Goal: Information Seeking & Learning: Learn about a topic

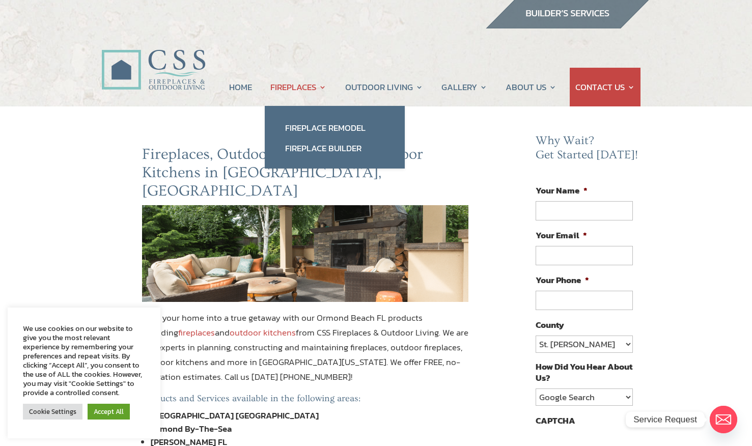
click at [303, 87] on link "FIREPLACES" at bounding box center [298, 87] width 56 height 39
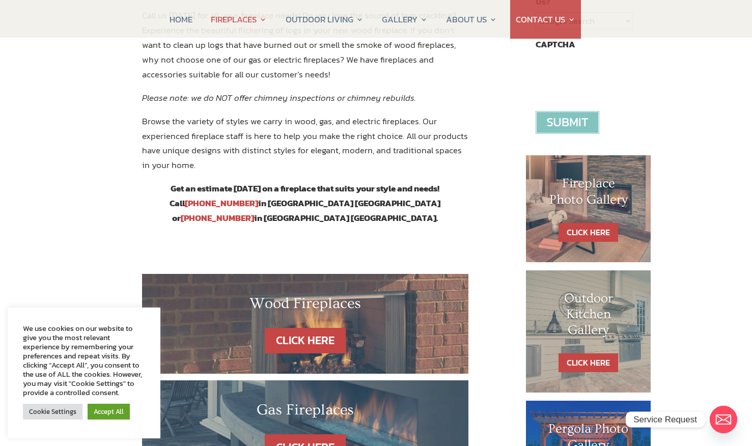
scroll to position [379, 0]
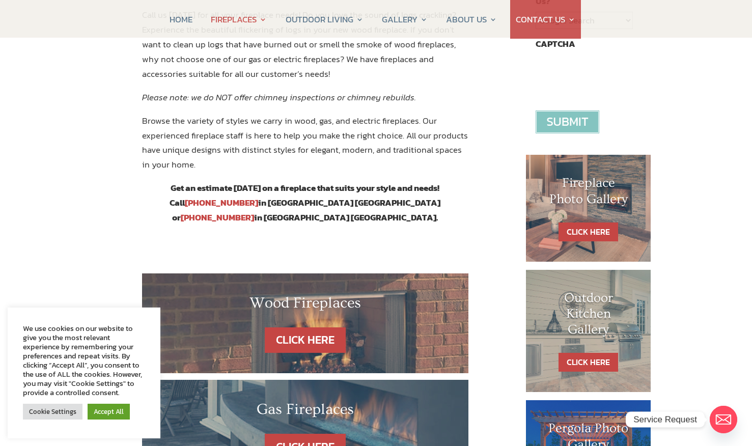
click at [597, 195] on h1 "Fireplace Photo Gallery" at bounding box center [588, 193] width 84 height 37
click at [587, 230] on link "CLICK HERE" at bounding box center [588, 231] width 60 height 19
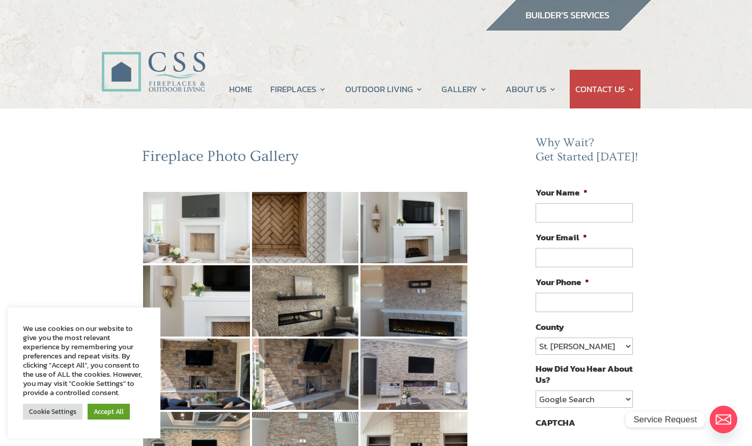
click at [189, 233] on img at bounding box center [196, 227] width 107 height 71
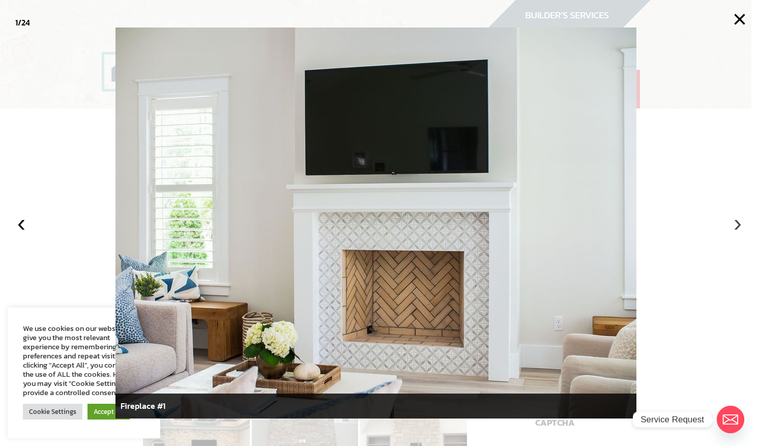
click at [736, 223] on button "›" at bounding box center [738, 223] width 22 height 22
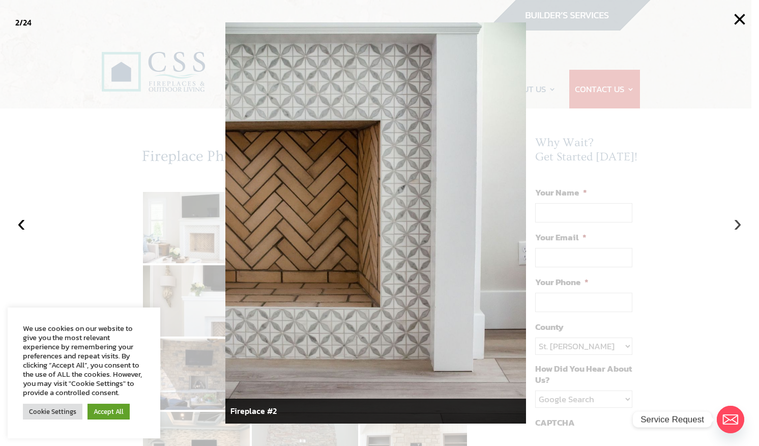
click at [737, 225] on button "›" at bounding box center [738, 223] width 22 height 22
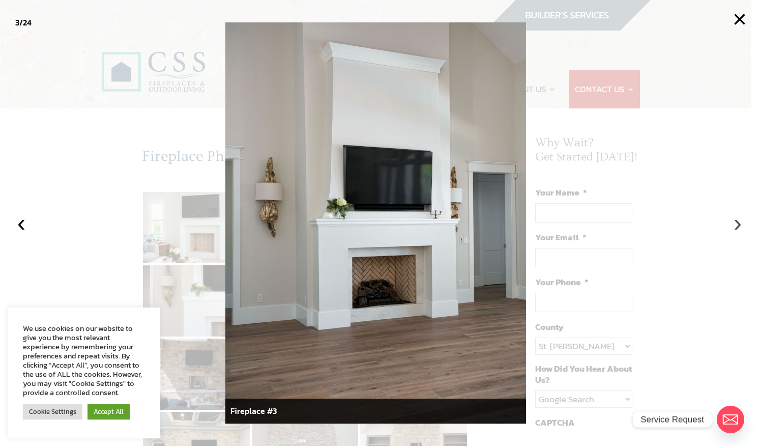
click at [739, 224] on button "›" at bounding box center [738, 223] width 22 height 22
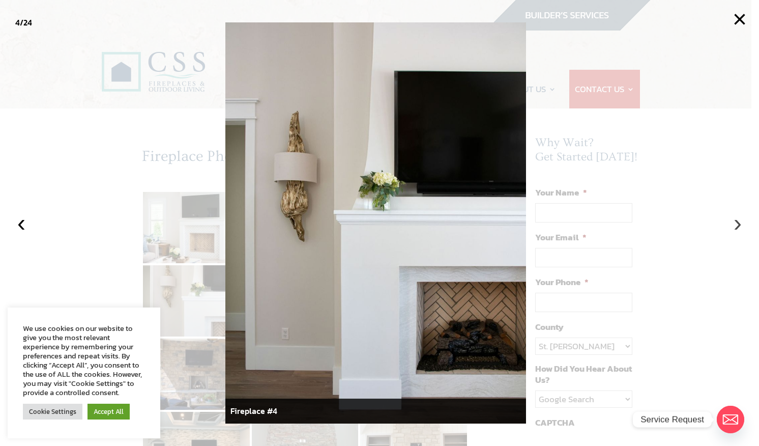
click at [738, 224] on button "›" at bounding box center [738, 223] width 22 height 22
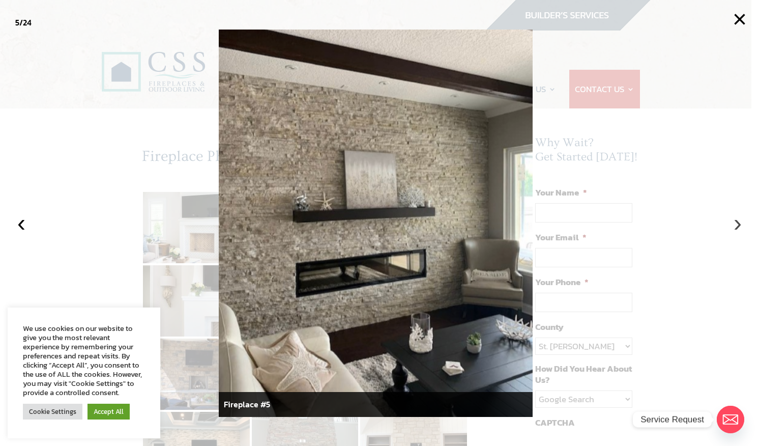
click at [738, 224] on button "›" at bounding box center [738, 223] width 22 height 22
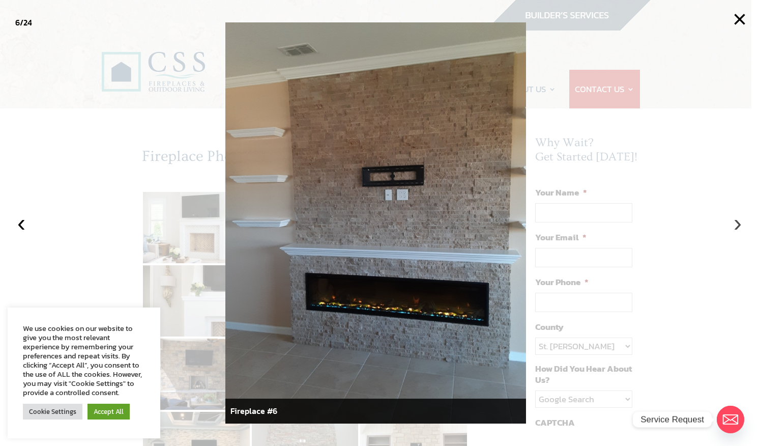
click at [737, 225] on button "›" at bounding box center [738, 223] width 22 height 22
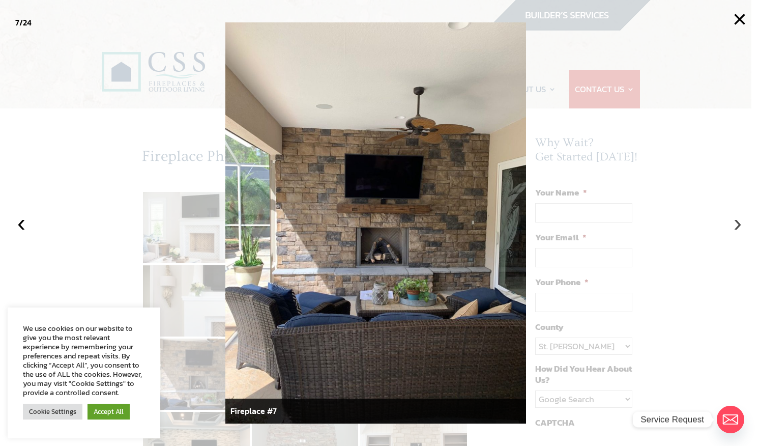
click at [739, 224] on button "›" at bounding box center [738, 223] width 22 height 22
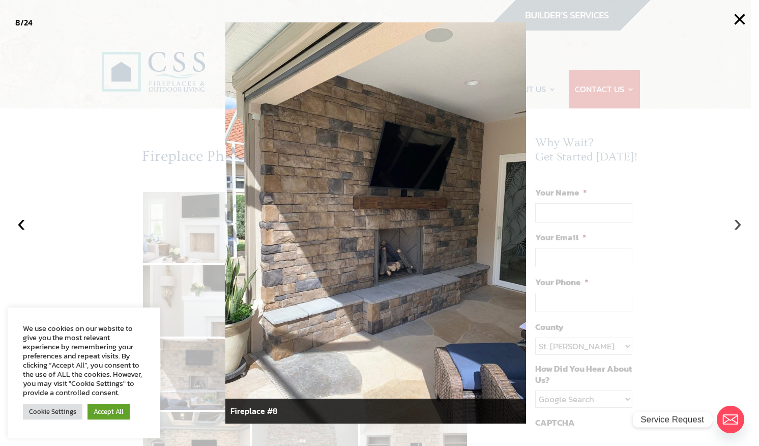
click at [742, 223] on button "›" at bounding box center [738, 223] width 22 height 22
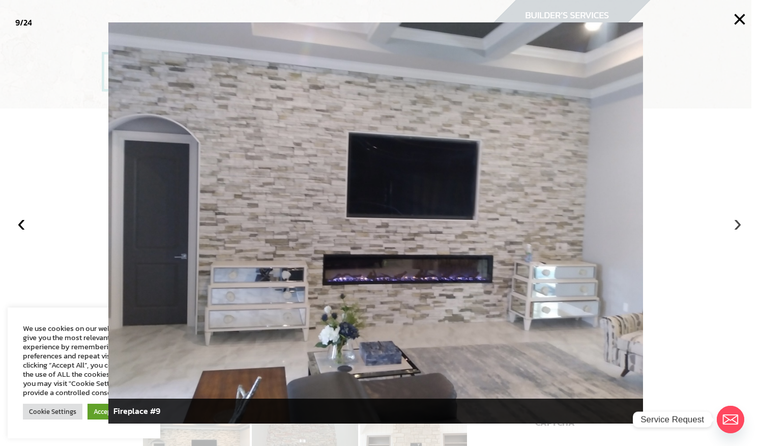
click at [744, 223] on button "›" at bounding box center [738, 223] width 22 height 22
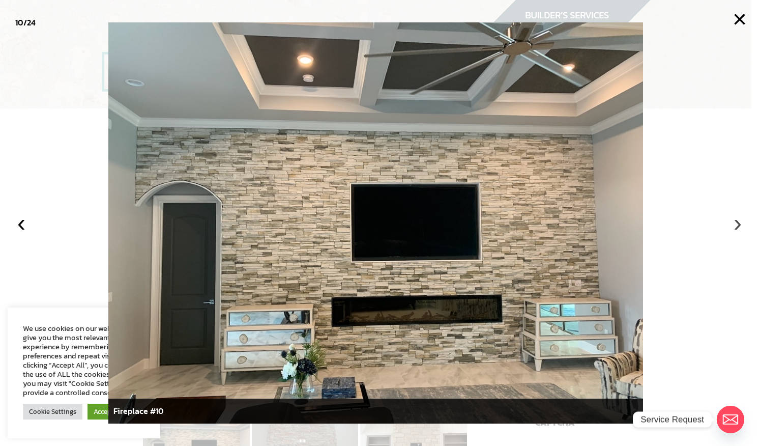
click at [745, 222] on button "›" at bounding box center [738, 223] width 22 height 22
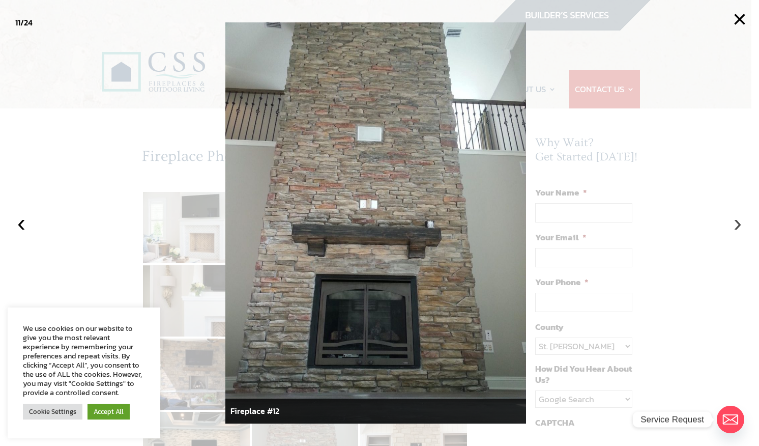
click at [745, 222] on button "›" at bounding box center [738, 223] width 22 height 22
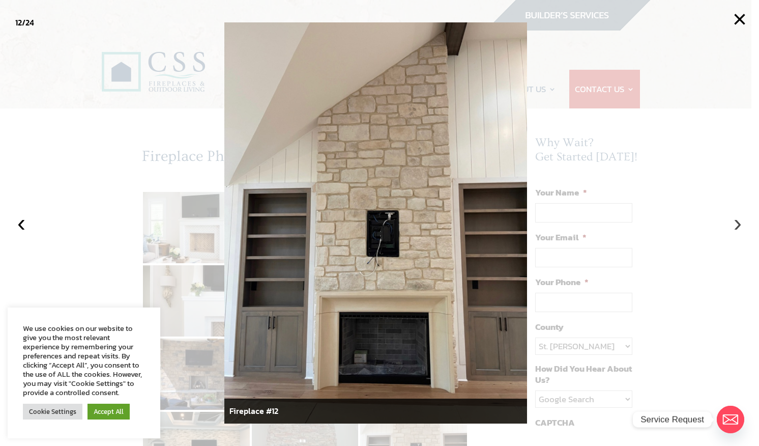
click at [737, 224] on button "›" at bounding box center [738, 223] width 22 height 22
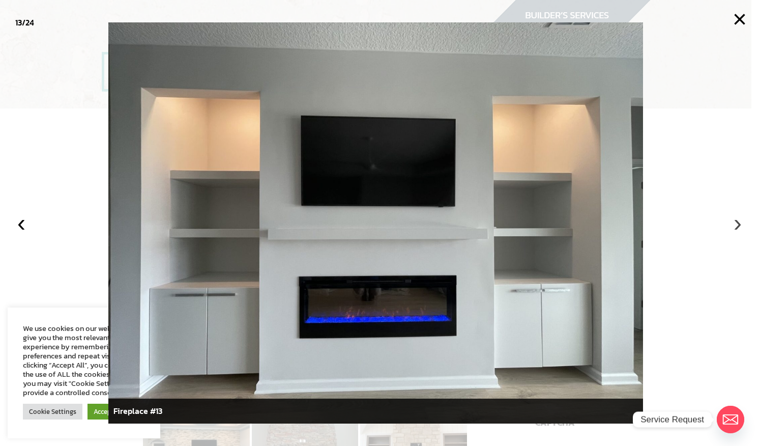
click at [741, 224] on button "›" at bounding box center [738, 223] width 22 height 22
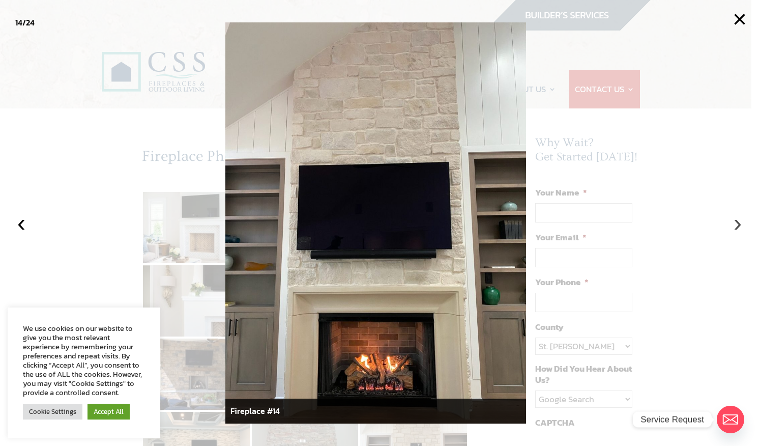
click at [738, 223] on button "›" at bounding box center [738, 223] width 22 height 22
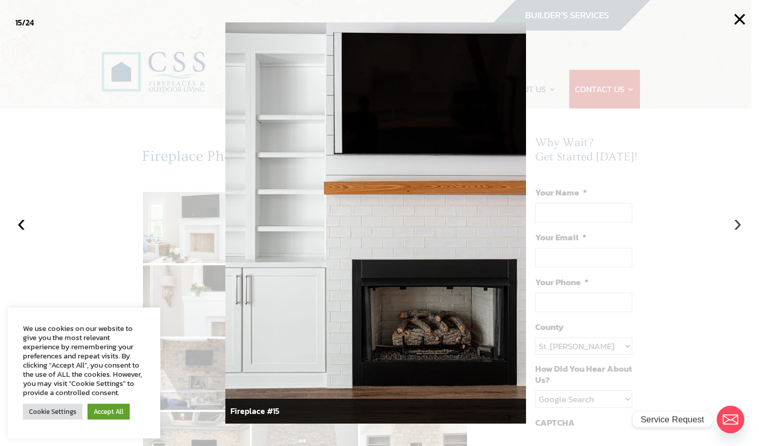
click at [739, 223] on button "›" at bounding box center [738, 223] width 22 height 22
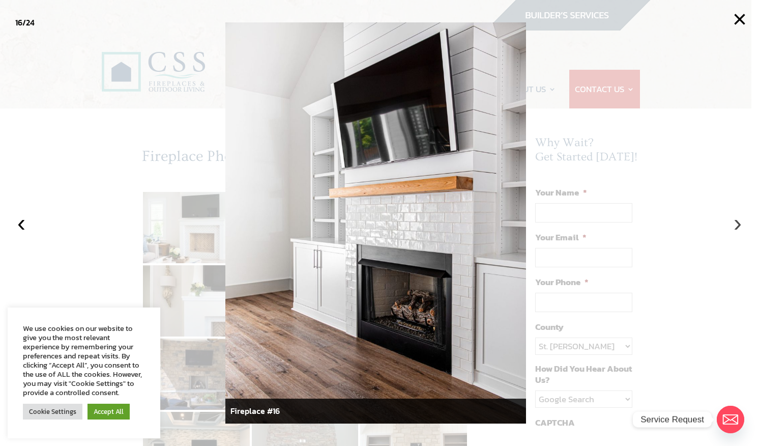
click at [740, 223] on button "›" at bounding box center [738, 223] width 22 height 22
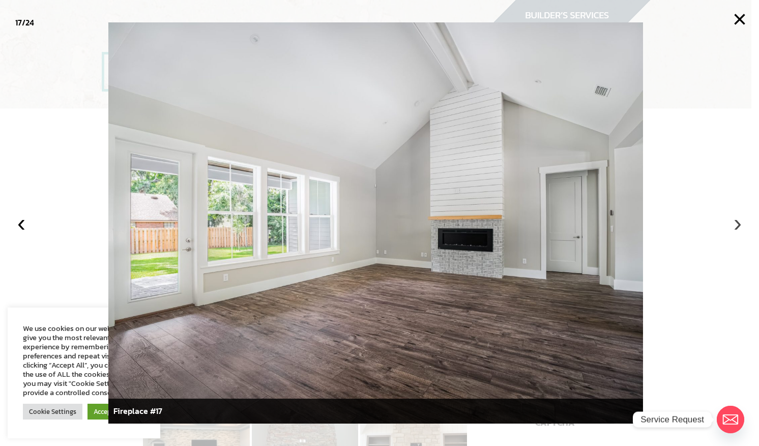
click at [741, 222] on button "›" at bounding box center [738, 223] width 22 height 22
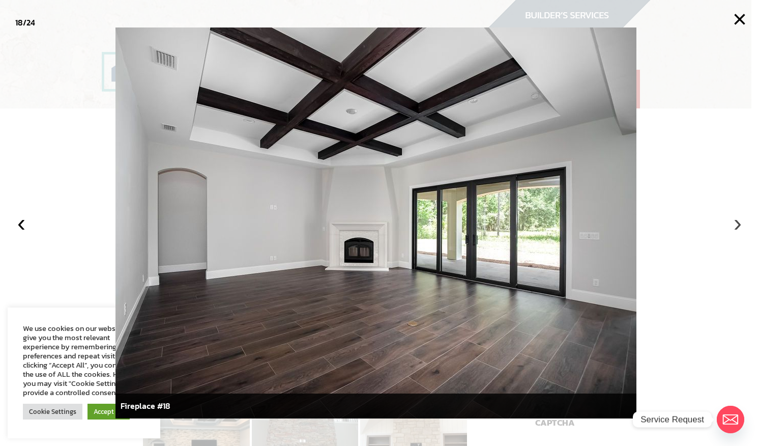
click at [742, 222] on button "›" at bounding box center [738, 223] width 22 height 22
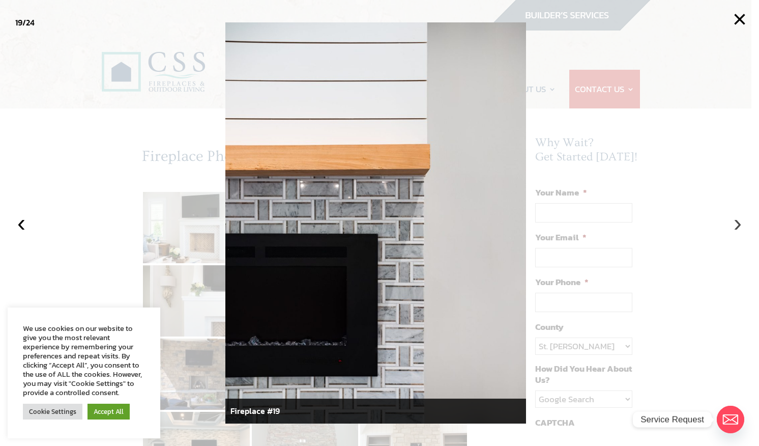
click at [742, 222] on button "›" at bounding box center [738, 223] width 22 height 22
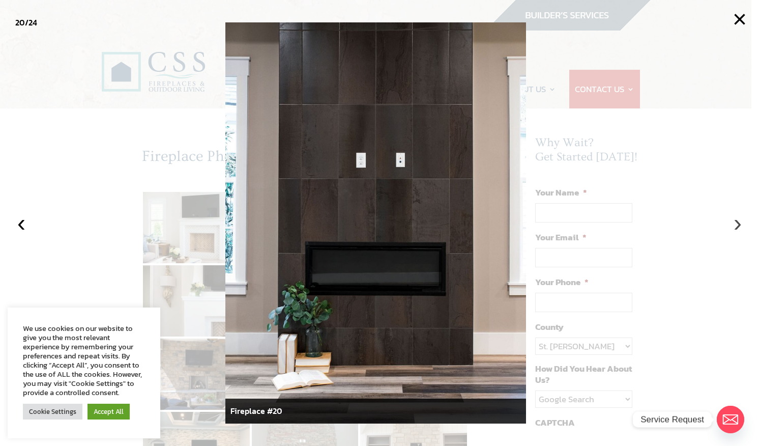
click at [738, 223] on button "›" at bounding box center [738, 223] width 22 height 22
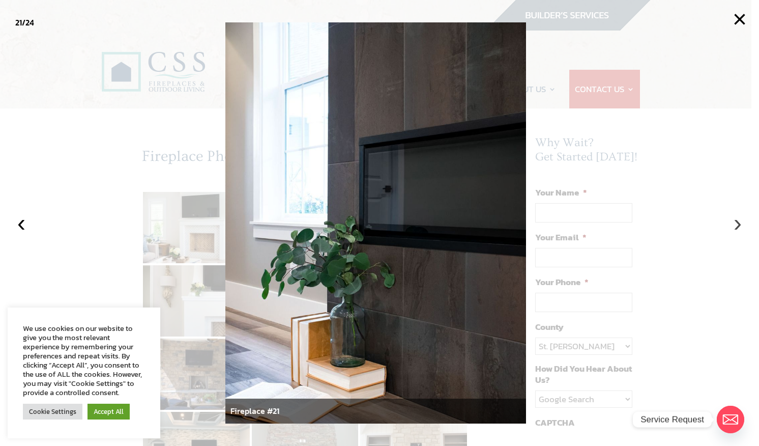
click at [737, 223] on button "›" at bounding box center [738, 223] width 22 height 22
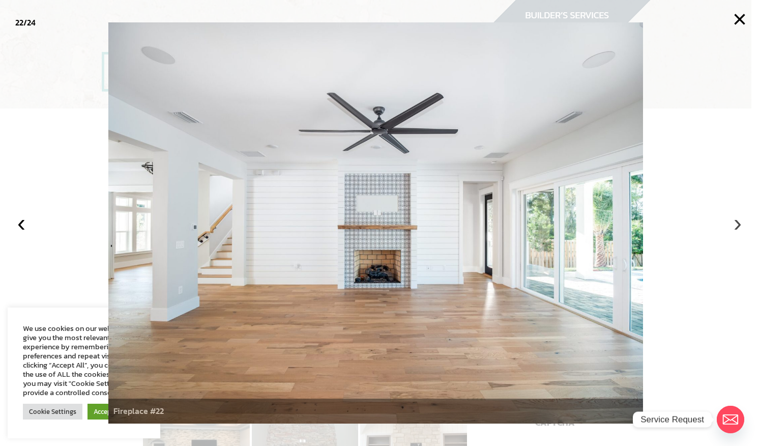
click at [737, 223] on button "›" at bounding box center [738, 223] width 22 height 22
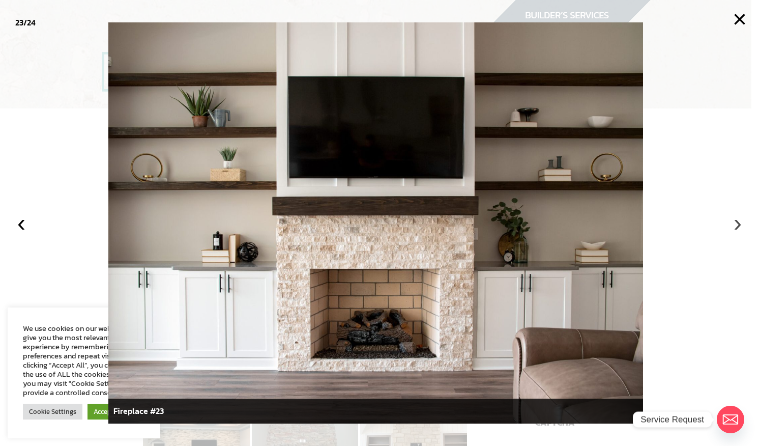
click at [737, 222] on button "›" at bounding box center [738, 223] width 22 height 22
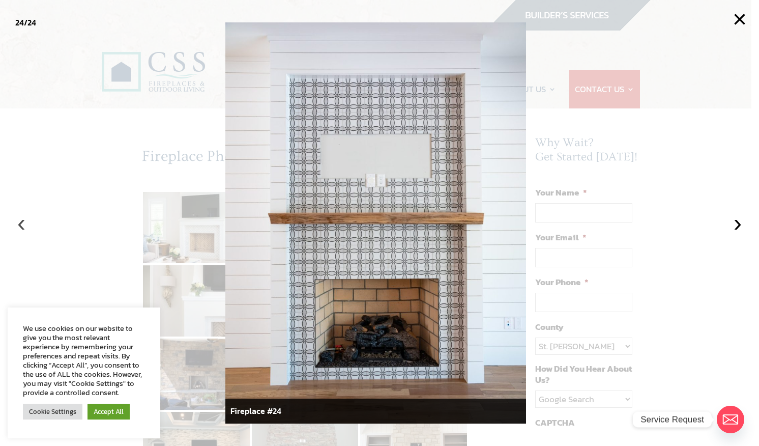
click at [19, 221] on button "‹" at bounding box center [21, 223] width 22 height 22
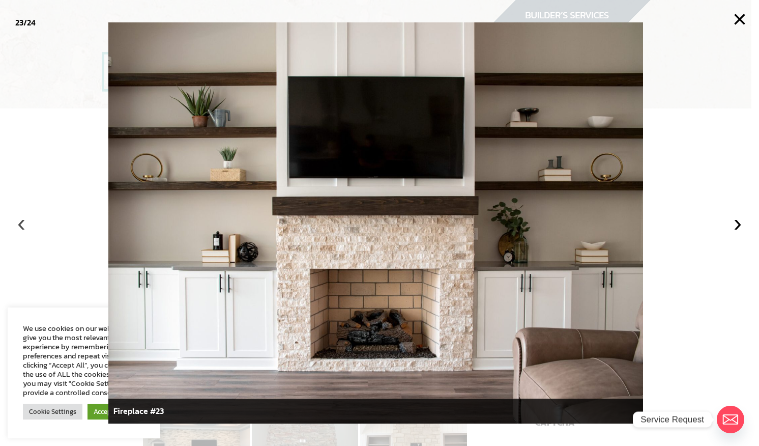
click at [20, 227] on button "‹" at bounding box center [21, 223] width 22 height 22
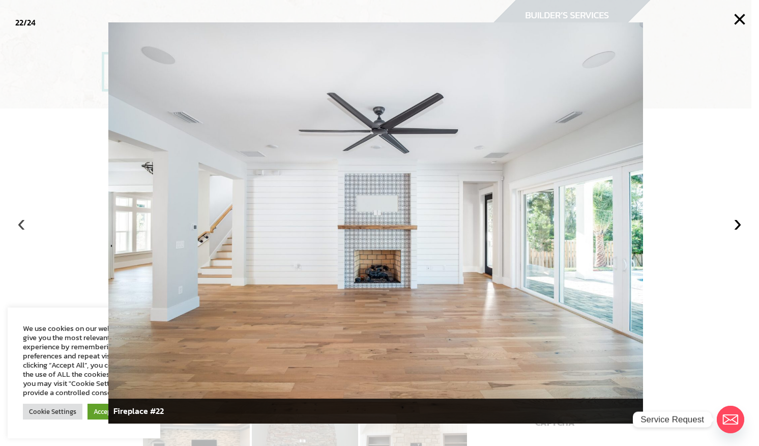
click at [28, 226] on button "‹" at bounding box center [21, 223] width 22 height 22
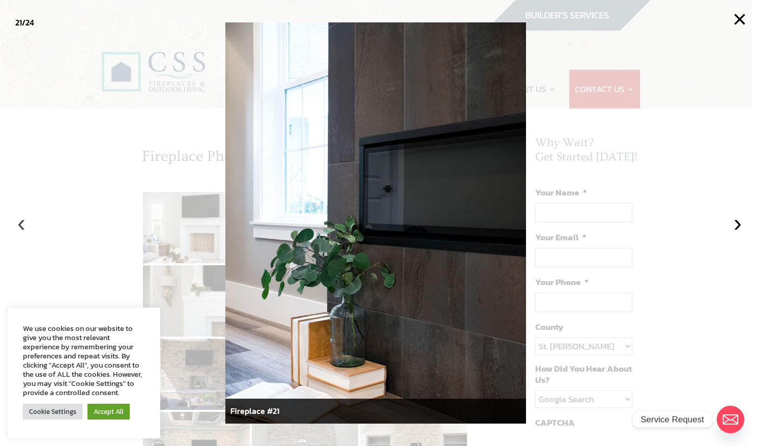
click at [19, 224] on button "‹" at bounding box center [21, 223] width 22 height 22
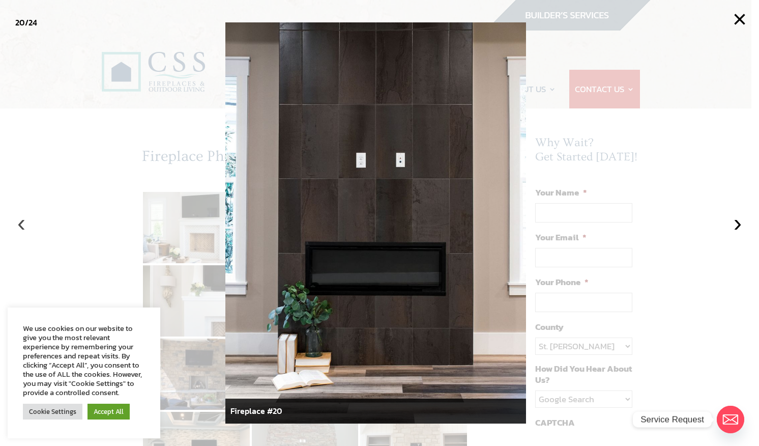
click at [20, 224] on button "‹" at bounding box center [21, 223] width 22 height 22
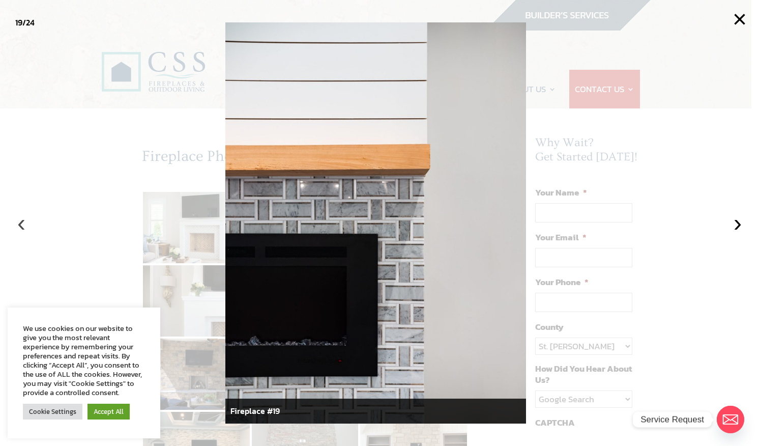
click at [20, 224] on button "‹" at bounding box center [21, 223] width 22 height 22
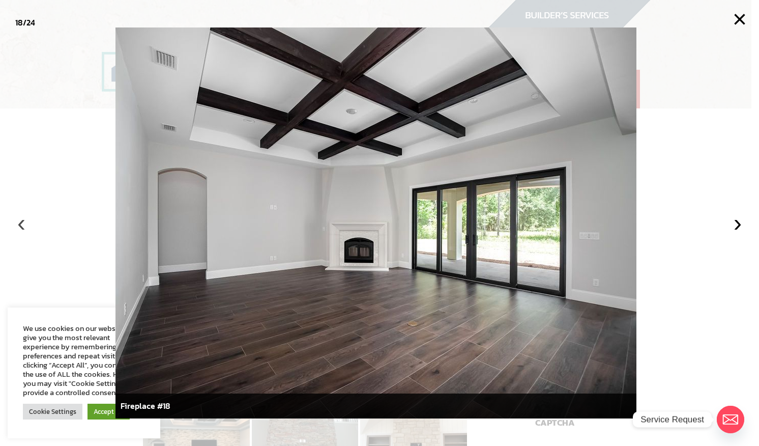
click at [20, 224] on button "‹" at bounding box center [21, 223] width 22 height 22
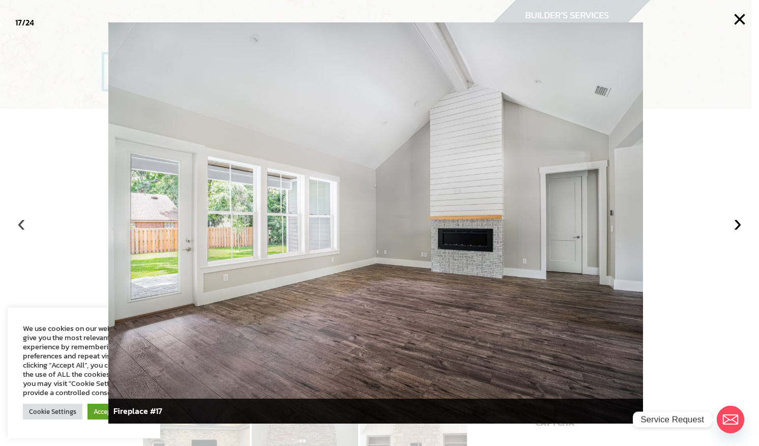
click at [20, 224] on button "‹" at bounding box center [21, 223] width 22 height 22
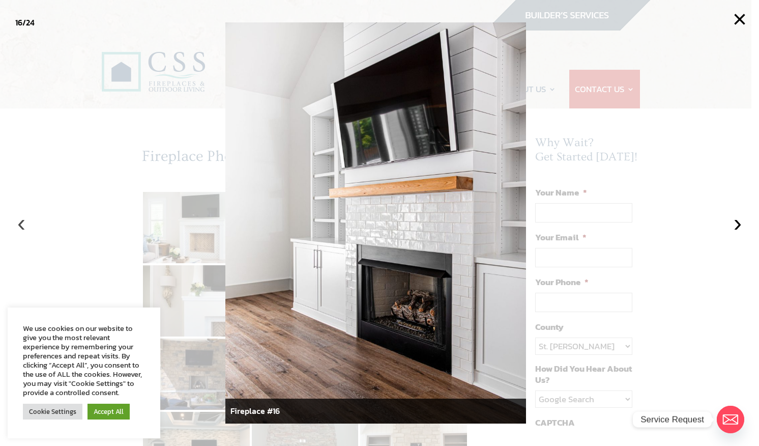
click at [20, 224] on button "‹" at bounding box center [21, 223] width 22 height 22
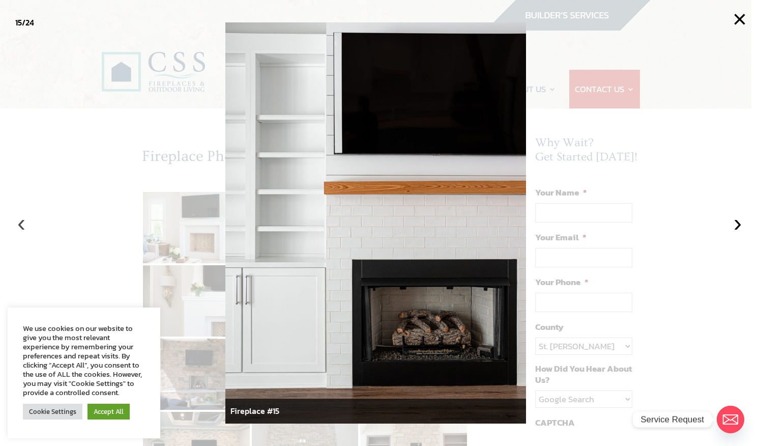
click at [20, 224] on button "‹" at bounding box center [21, 223] width 22 height 22
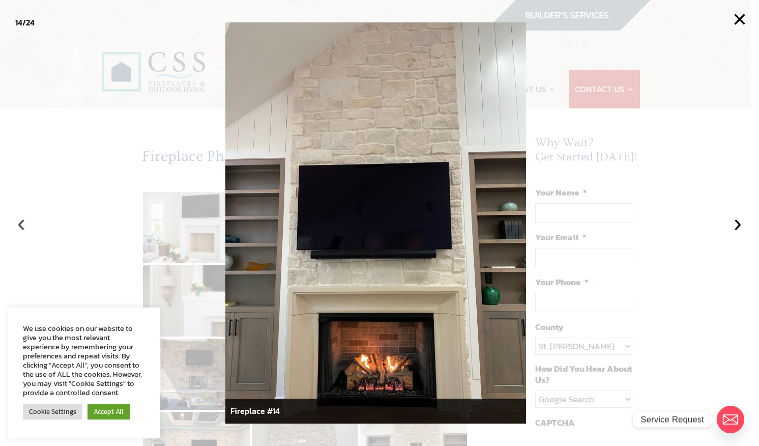
click at [22, 224] on button "‹" at bounding box center [21, 223] width 22 height 22
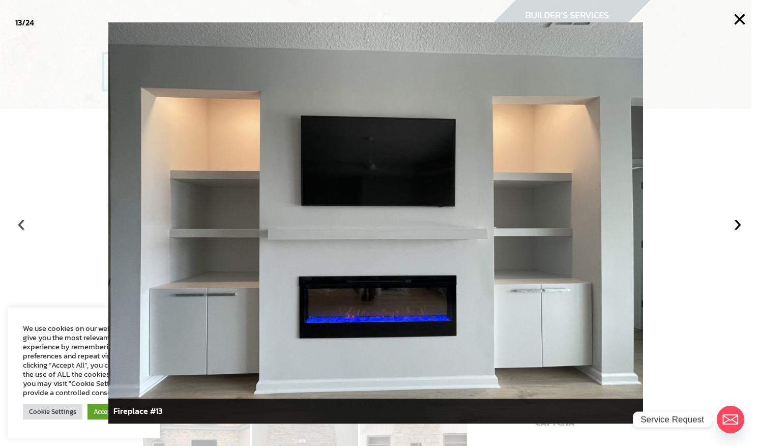
click at [20, 224] on button "‹" at bounding box center [21, 223] width 22 height 22
